Goal: Navigation & Orientation: Find specific page/section

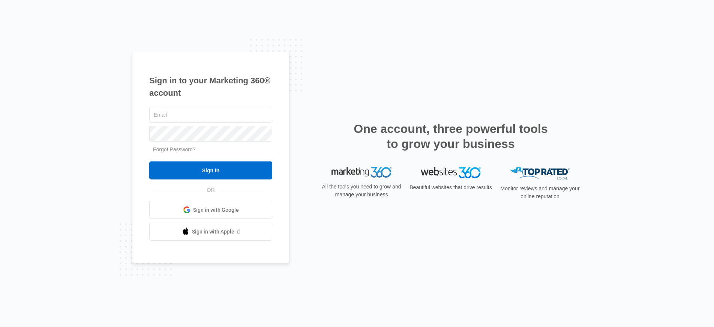
type input "[PERSON_NAME][EMAIL_ADDRESS][PERSON_NAME][DOMAIN_NAME]"
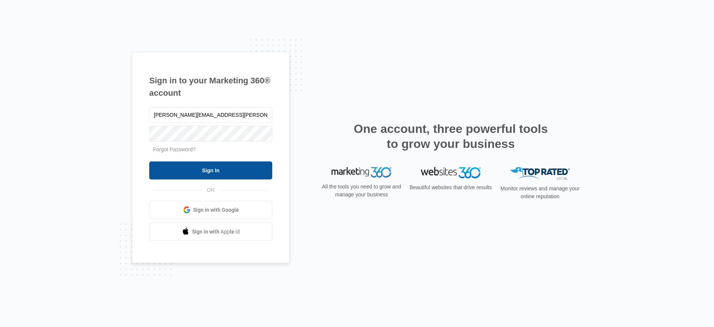
click at [211, 168] on input "Sign In" at bounding box center [210, 170] width 123 height 18
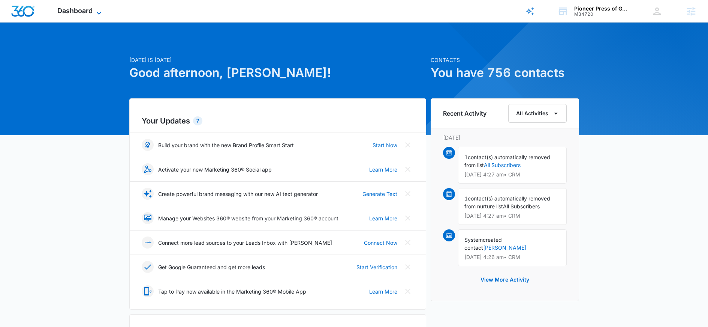
click at [86, 12] on span "Dashboard" at bounding box center [74, 11] width 35 height 8
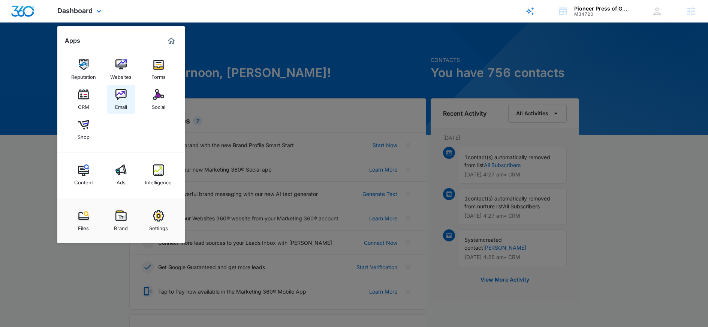
click at [118, 96] on img at bounding box center [120, 94] width 11 height 11
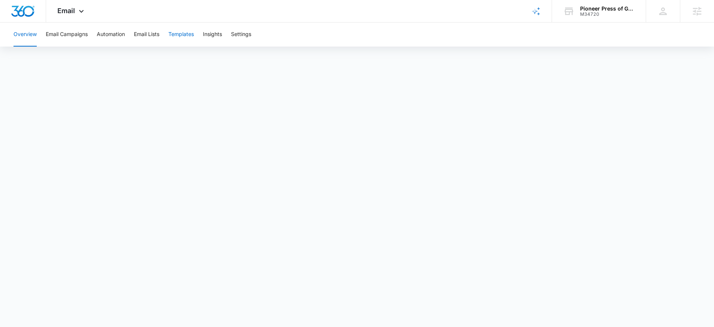
click at [178, 33] on button "Templates" at bounding box center [180, 34] width 25 height 24
click at [105, 36] on button "Automation" at bounding box center [111, 34] width 28 height 24
click at [71, 10] on span "Email" at bounding box center [66, 11] width 18 height 8
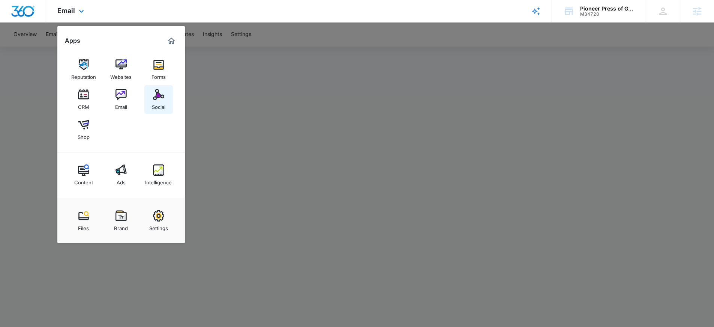
click at [156, 97] on img at bounding box center [158, 94] width 11 height 11
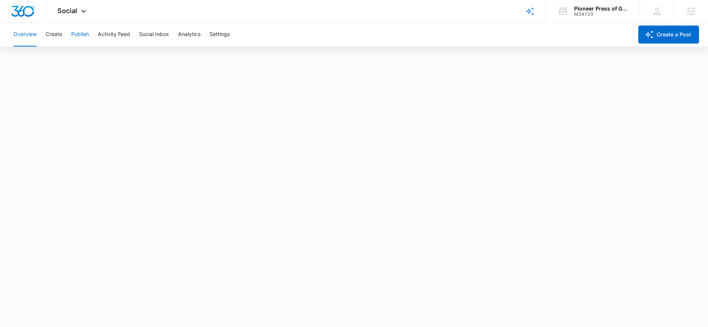
click at [85, 34] on button "Publish" at bounding box center [80, 34] width 18 height 24
